Goal: Information Seeking & Learning: Learn about a topic

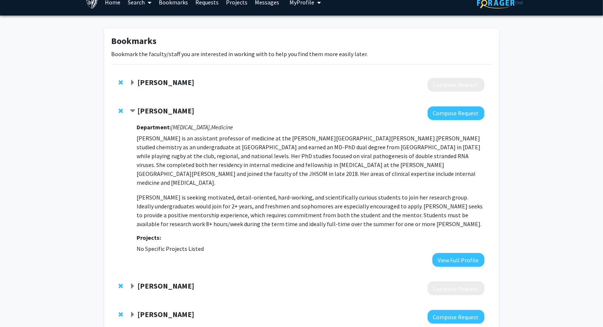
scroll to position [14, 0]
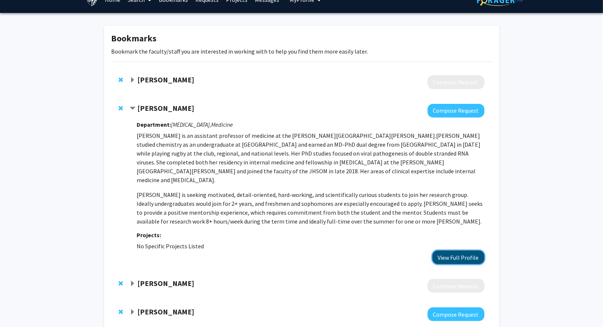
click at [441, 250] on button "View Full Profile" at bounding box center [458, 257] width 52 height 14
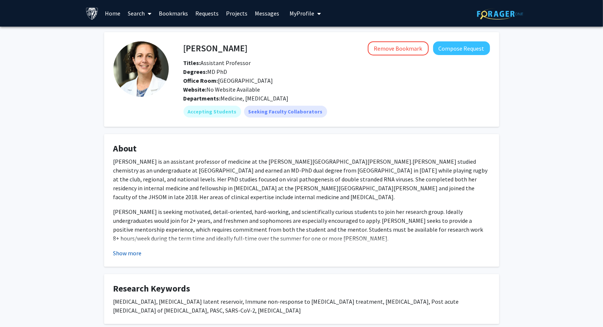
click at [128, 255] on button "Show more" at bounding box center [127, 252] width 28 height 9
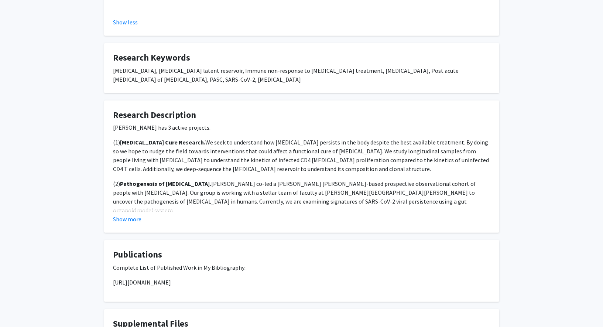
scroll to position [245, 0]
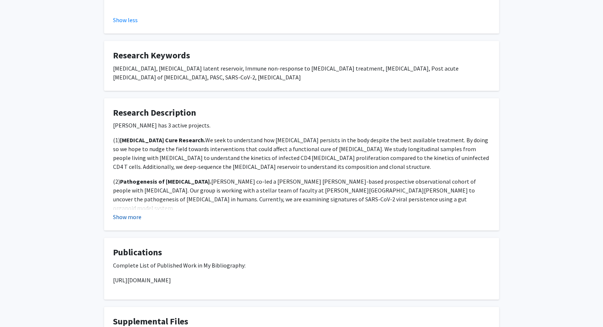
click at [123, 212] on button "Show more" at bounding box center [127, 216] width 28 height 9
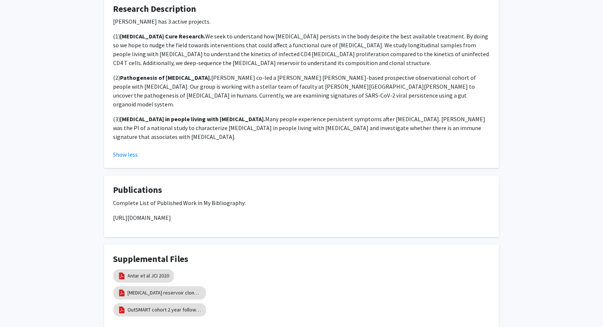
scroll to position [374, 0]
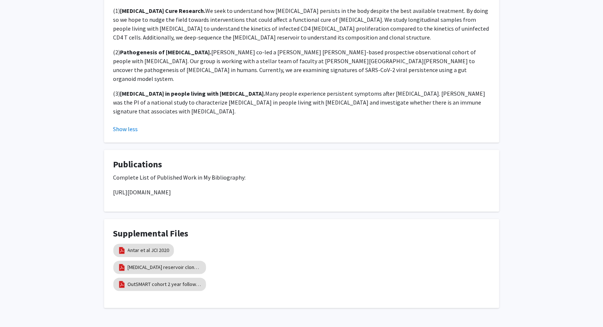
click at [261, 188] on p "https://www.ncbi.nlm.nih.gov/myncbi/1fSM4QQ5O8IQq/bibliography/public/" at bounding box center [301, 192] width 377 height 9
click at [196, 263] on link "HIV reservoir clonality dynamics preprint" at bounding box center [165, 267] width 74 height 8
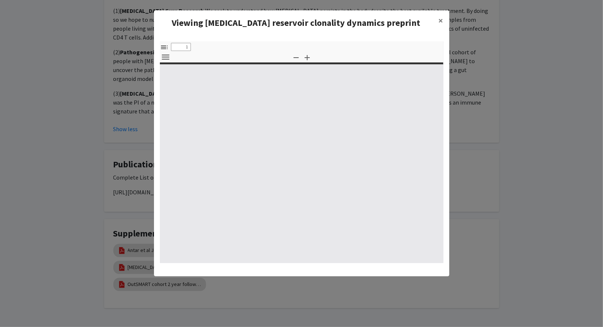
select select "custom"
type input "0"
select select "custom"
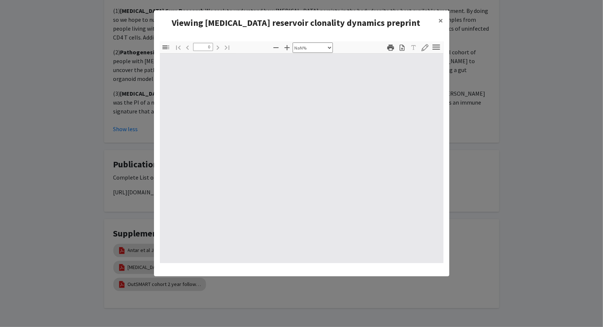
type input "1"
select select "auto"
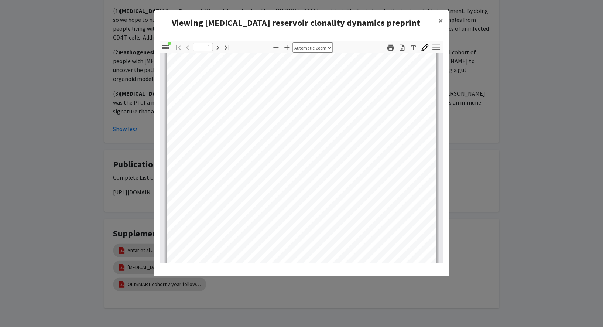
scroll to position [0, 0]
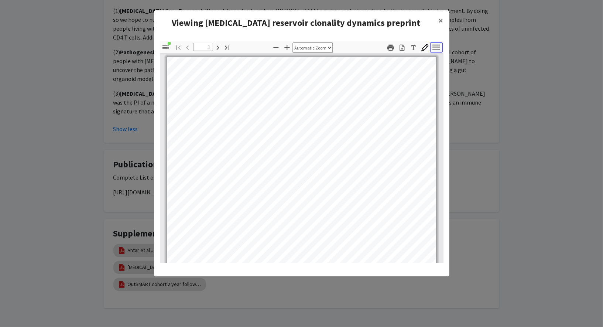
click at [441, 48] on icon "button" at bounding box center [436, 47] width 10 height 10
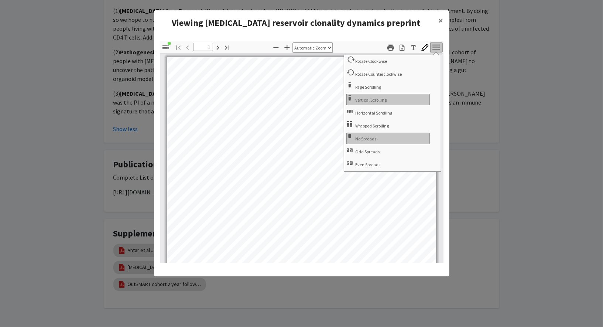
click at [401, 34] on div "Viewing HIV reservoir clonality dynamics preprint ×" at bounding box center [301, 22] width 295 height 25
click at [392, 47] on icon "button" at bounding box center [390, 47] width 7 height 6
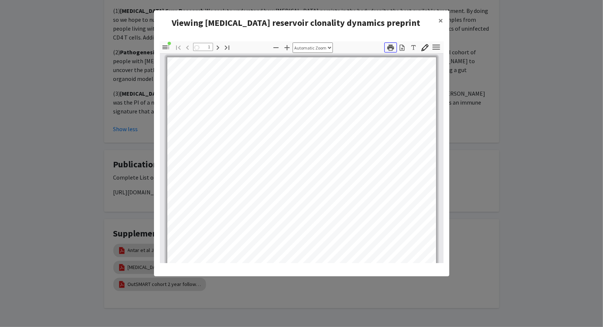
scroll to position [374, 0]
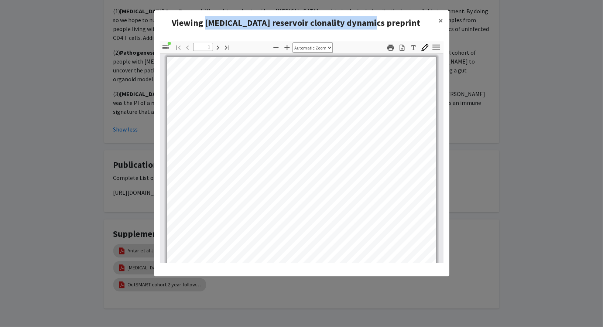
drag, startPoint x: 234, startPoint y: 23, endPoint x: 398, endPoint y: 23, distance: 163.9
click at [398, 23] on h4 "Viewing HIV reservoir clonality dynamics preprint" at bounding box center [296, 22] width 273 height 13
copy h4 "HIV reservoir clonality dynamics preprint"
